Goal: Task Accomplishment & Management: Use online tool/utility

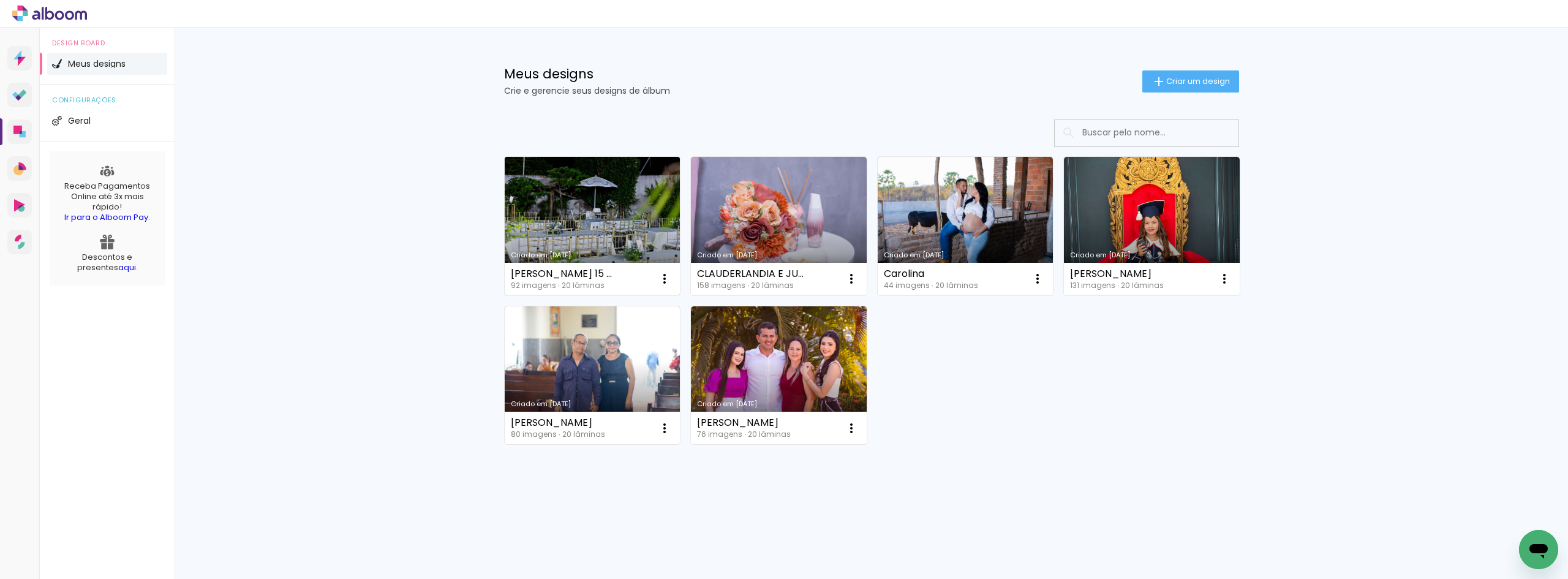
click at [640, 224] on link "Criado em [DATE]" at bounding box center [593, 226] width 176 height 139
click at [593, 172] on link "Criado em [DATE]" at bounding box center [593, 226] width 176 height 139
